Goal: Information Seeking & Learning: Learn about a topic

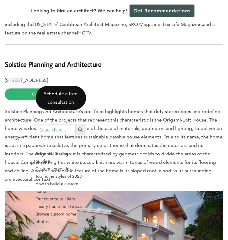
scroll to position [634, 0]
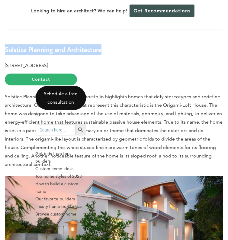
drag, startPoint x: 129, startPoint y: 97, endPoint x: 11, endPoint y: 95, distance: 118.6
click at [11, 55] on h2 "Solstice Planning and Architecture" at bounding box center [114, 46] width 218 height 18
copy b "Solstice Planning and Architecture"
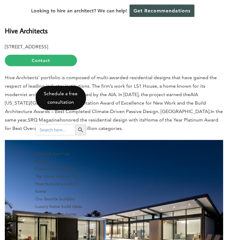
scroll to position [996, 0]
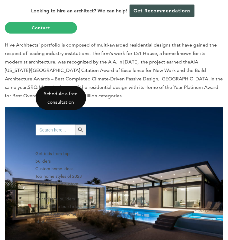
drag, startPoint x: 63, startPoint y: 79, endPoint x: 11, endPoint y: 81, distance: 51.3
copy b "Hive Architects"
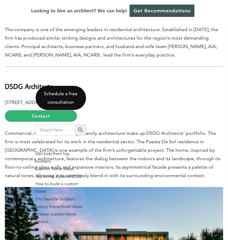
scroll to position [1268, 0]
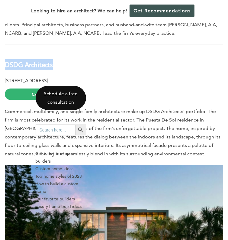
drag, startPoint x: 69, startPoint y: 143, endPoint x: 11, endPoint y: 143, distance: 57.6
click at [11, 70] on h2 "DSDG Architects" at bounding box center [114, 61] width 218 height 18
copy b "DSDG Architects"
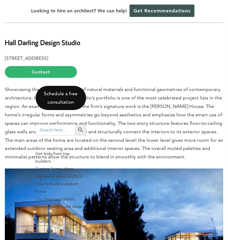
scroll to position [1569, 0]
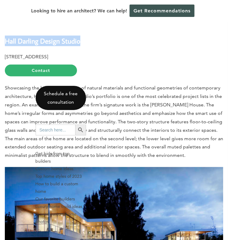
drag, startPoint x: 100, startPoint y: 124, endPoint x: 12, endPoint y: 119, distance: 88.3
click at [12, 46] on h2 "Hall Darling Design Studio" at bounding box center [114, 38] width 218 height 18
copy b "Hall Darling Design Studio"
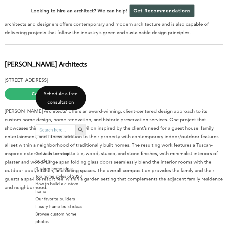
scroll to position [1901, 0]
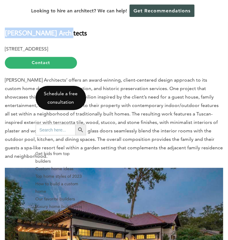
drag, startPoint x: 81, startPoint y: 133, endPoint x: 10, endPoint y: 129, distance: 71.4
click at [10, 38] on h2 "Ed Weber Architects" at bounding box center [114, 30] width 218 height 18
copy b "Ed Weber Architects"
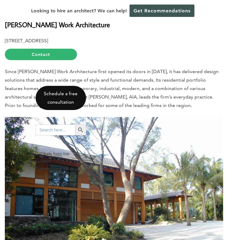
scroll to position [2264, 0]
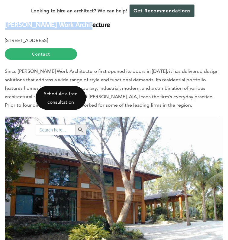
drag, startPoint x: 106, startPoint y: 133, endPoint x: 10, endPoint y: 135, distance: 96.0
click at [10, 30] on h2 "Yeomans Work Architecture" at bounding box center [114, 21] width 218 height 18
copy b "Yeomans Work Architecture"
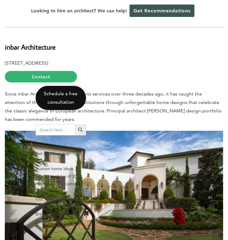
scroll to position [2565, 0]
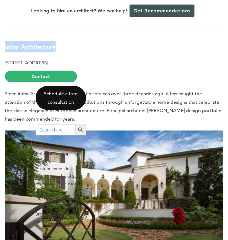
drag, startPoint x: 76, startPoint y: 156, endPoint x: 9, endPoint y: 152, distance: 66.9
copy b "inbar Architecture"
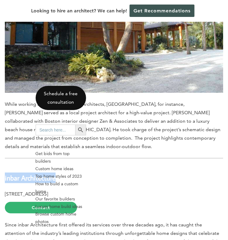
scroll to position [2414, 0]
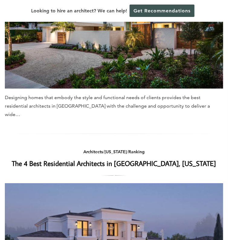
scroll to position [996, 0]
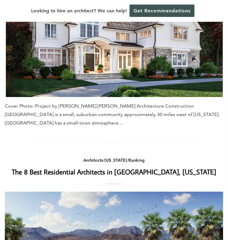
scroll to position [996, 0]
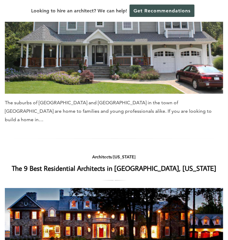
scroll to position [996, 0]
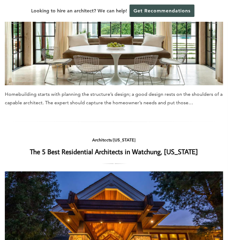
scroll to position [996, 0]
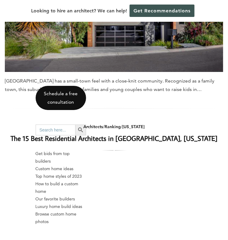
scroll to position [996, 0]
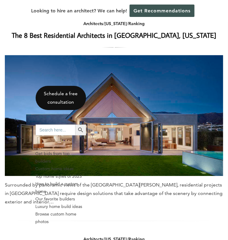
scroll to position [664, 0]
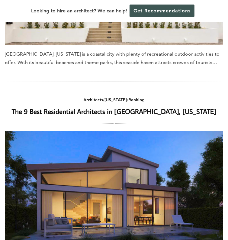
scroll to position [1065, 0]
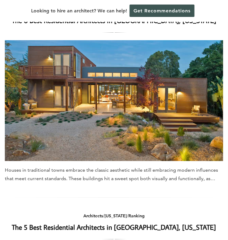
scroll to position [1147, 0]
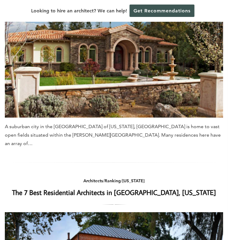
scroll to position [996, 0]
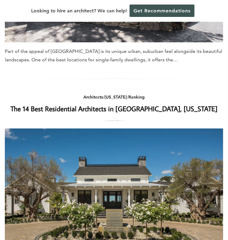
scroll to position [1026, 0]
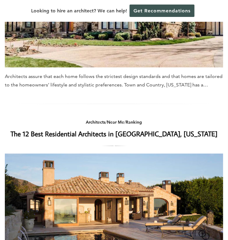
scroll to position [1026, 0]
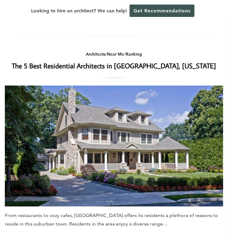
scroll to position [1056, 0]
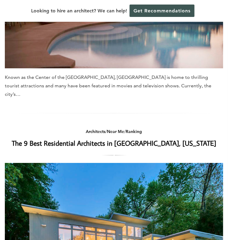
scroll to position [996, 0]
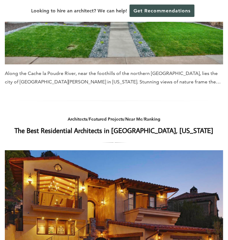
scroll to position [1026, 0]
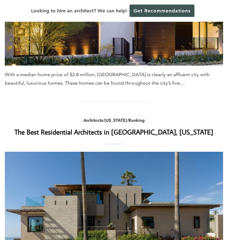
scroll to position [1026, 0]
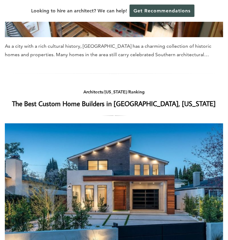
scroll to position [1026, 0]
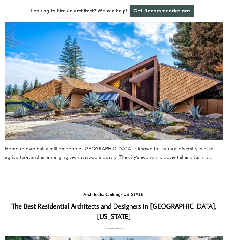
scroll to position [996, 0]
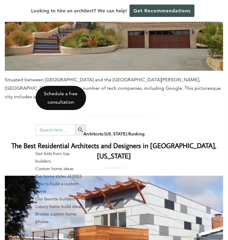
scroll to position [845, 0]
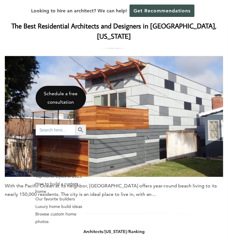
scroll to position [905, 0]
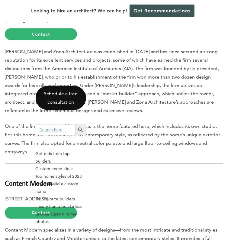
scroll to position [453, 0]
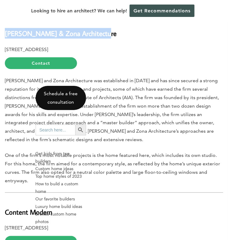
drag, startPoint x: 123, startPoint y: 108, endPoint x: 11, endPoint y: 103, distance: 112.7
click at [11, 39] on h2 "[PERSON_NAME] & Zona Architecture" at bounding box center [114, 30] width 218 height 18
copy b "[PERSON_NAME] & Zona Architecture"
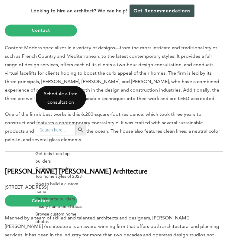
scroll to position [664, 0]
drag, startPoint x: 72, startPoint y: 114, endPoint x: 8, endPoint y: 119, distance: 63.8
copy b "Content Modern"
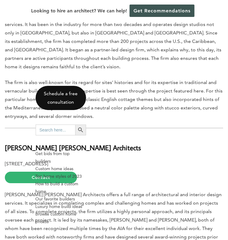
scroll to position [875, 0]
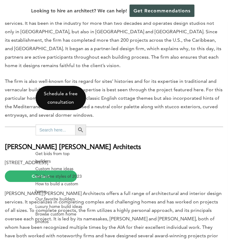
drag, startPoint x: 99, startPoint y: 121, endPoint x: 11, endPoint y: 116, distance: 87.7
copy b "[PERSON_NAME] [PERSON_NAME] Architecture"
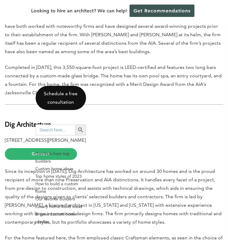
scroll to position [1086, 0]
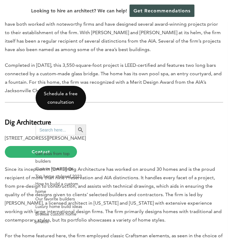
drag, startPoint x: 99, startPoint y: 144, endPoint x: 11, endPoint y: 144, distance: 87.2
copy b "[PERSON_NAME] [PERSON_NAME] Architects"
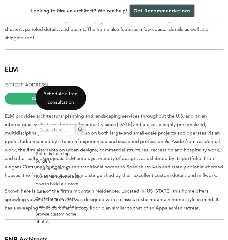
scroll to position [1328, 0]
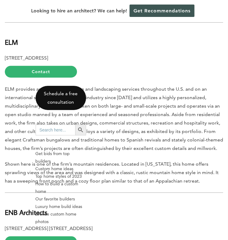
drag, startPoint x: 69, startPoint y: 135, endPoint x: 11, endPoint y: 137, distance: 58.0
copy b "Dig Architecture"
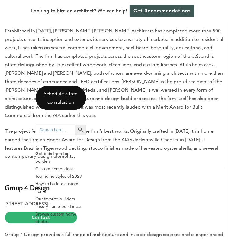
scroll to position [1569, 0]
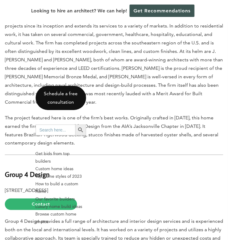
drag, startPoint x: 27, startPoint y: 105, endPoint x: 8, endPoint y: 104, distance: 18.8
copy b "ELM"
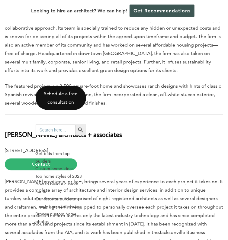
scroll to position [1781, 0]
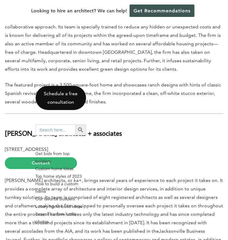
drag, startPoint x: 74, startPoint y: 117, endPoint x: 9, endPoint y: 122, distance: 65.1
copy b "ENB Architects"
